Goal: Find specific page/section: Find specific page/section

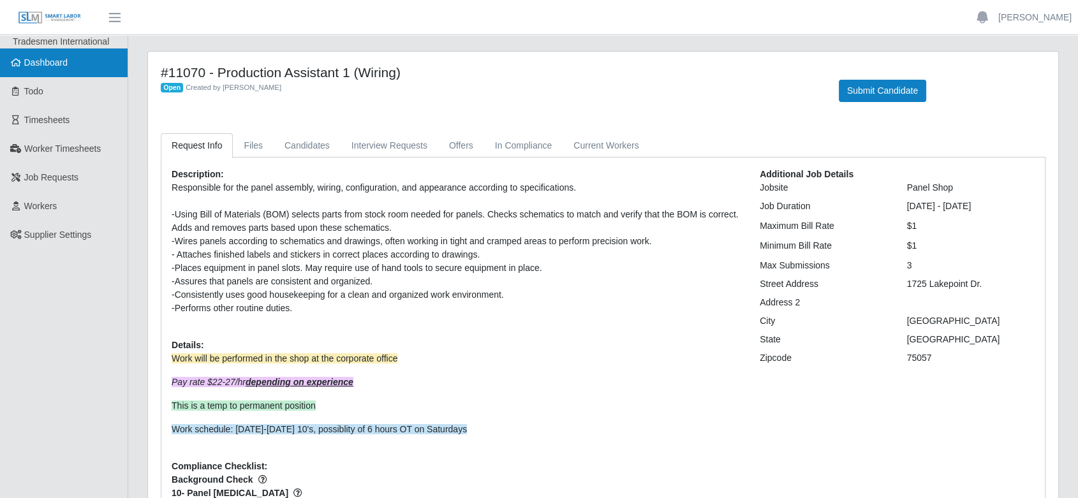
click at [37, 65] on span "Dashboard" at bounding box center [46, 62] width 44 height 10
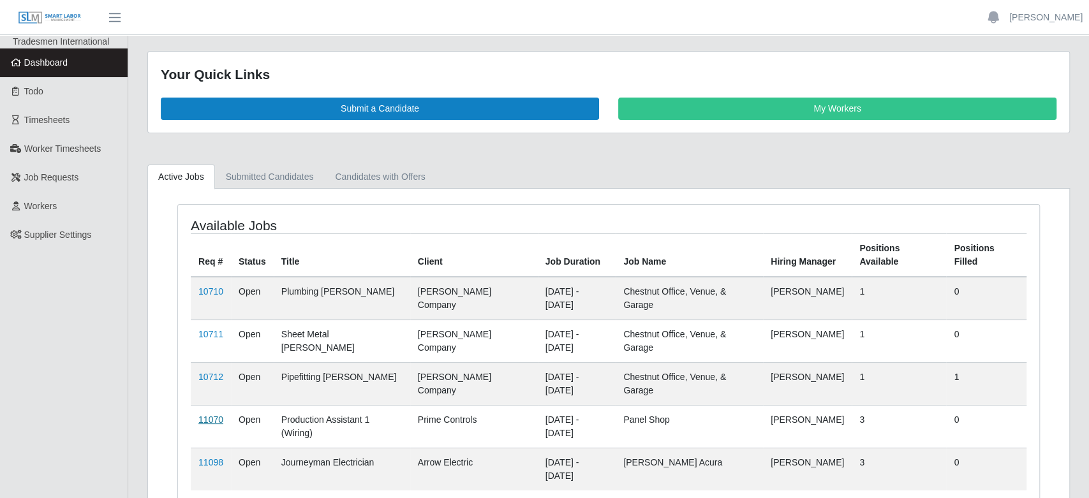
click at [217, 415] on link "11070" at bounding box center [210, 420] width 25 height 10
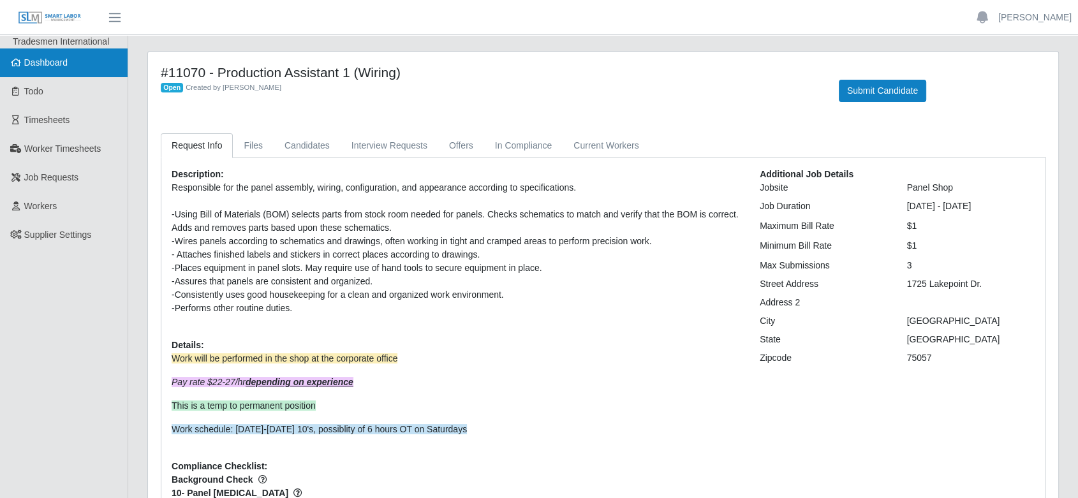
click at [77, 63] on link "Dashboard" at bounding box center [64, 62] width 128 height 29
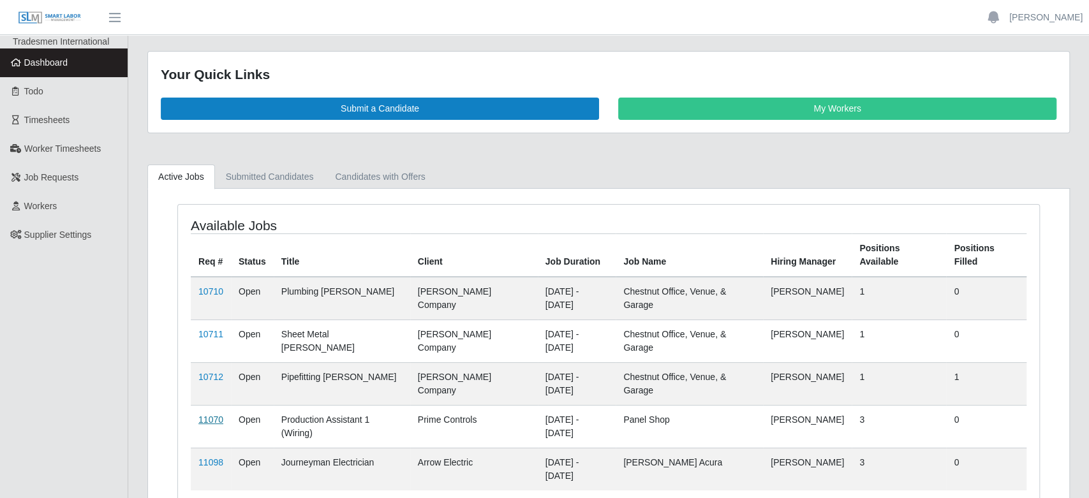
click at [207, 415] on link "11070" at bounding box center [210, 420] width 25 height 10
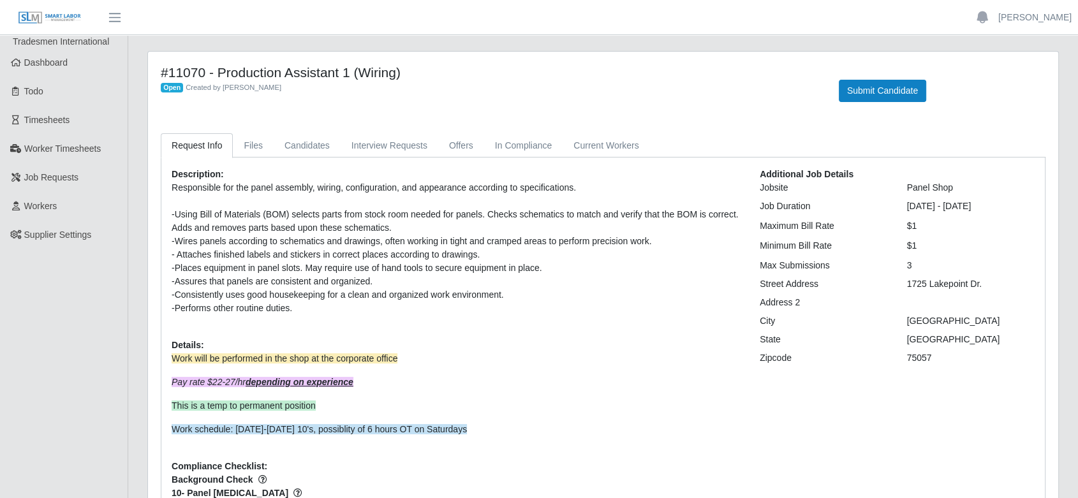
scroll to position [82, 0]
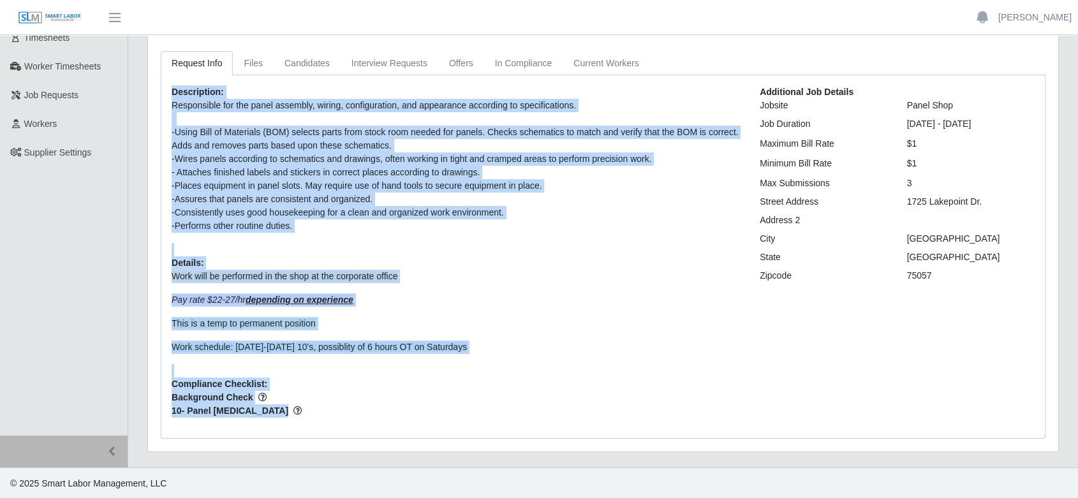
drag, startPoint x: 295, startPoint y: 414, endPoint x: 170, endPoint y: 85, distance: 351.4
click at [170, 85] on div "Description: Responsible for the panel assembly, wiring, configuration, and app…" at bounding box center [456, 256] width 588 height 342
copy div "Loremipsumd: Sitametcons adi eli seddo eiusmodt, incidi, utlaboreetdol, mag ali…"
click at [506, 279] on p "Work will be performed in the shop at the corporate office" at bounding box center [456, 276] width 569 height 13
